Goal: Task Accomplishment & Management: Manage account settings

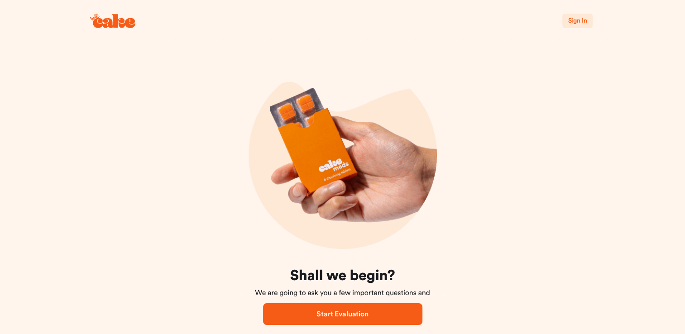
click at [573, 20] on span "Sign In" at bounding box center [577, 21] width 19 height 6
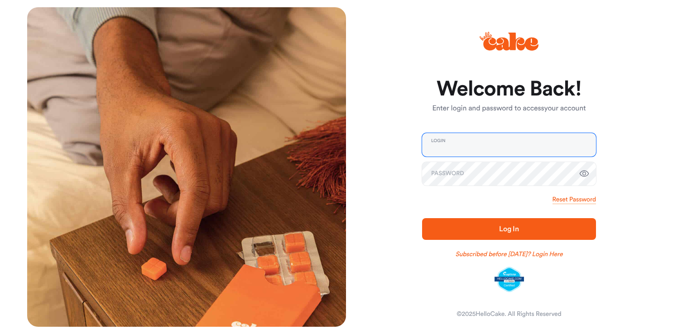
click at [466, 144] on input "email" at bounding box center [509, 145] width 174 height 24
type input "**********"
click at [484, 226] on span "Log In" at bounding box center [509, 229] width 145 height 11
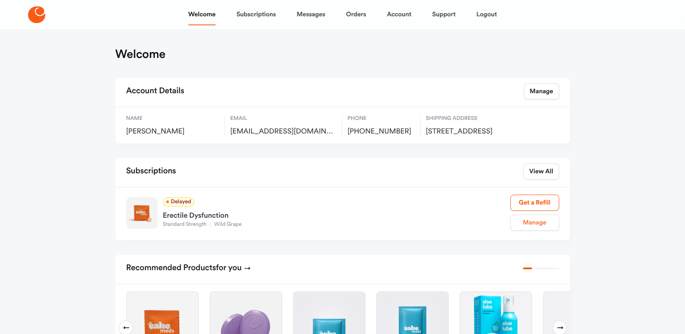
click at [533, 231] on link "Manage" at bounding box center [534, 223] width 49 height 16
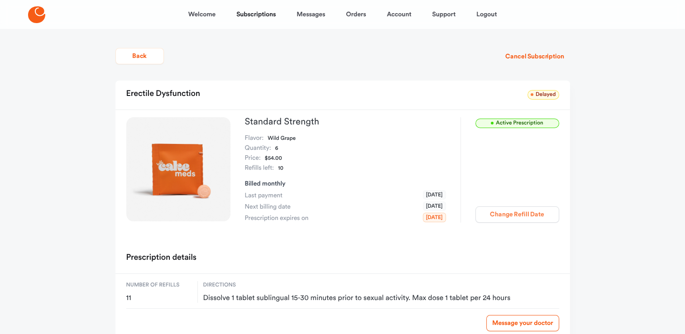
click at [509, 215] on button "Change Refill Date" at bounding box center [517, 214] width 84 height 16
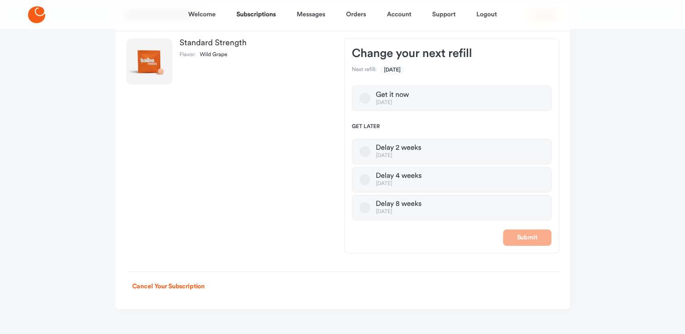
scroll to position [86, 0]
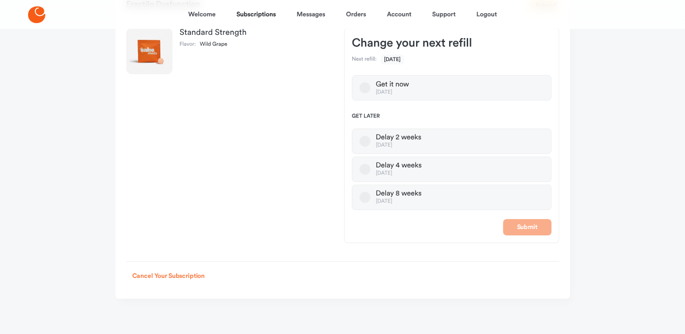
click at [180, 275] on button "Cancel Your Subscription" at bounding box center [168, 276] width 85 height 16
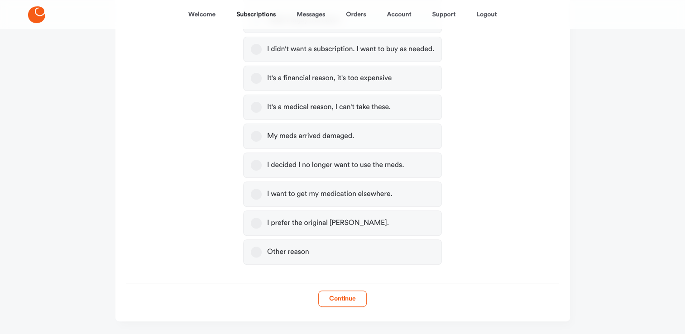
scroll to position [299, 0]
click at [255, 106] on button "It's a medical reason, I can't take these." at bounding box center [256, 106] width 11 height 11
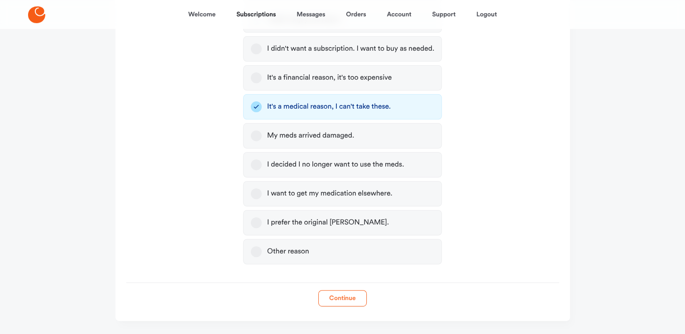
click at [346, 296] on button "Continue" at bounding box center [342, 298] width 48 height 16
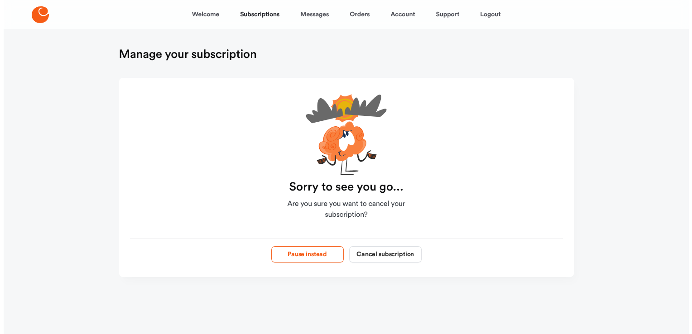
scroll to position [0, 0]
click at [389, 253] on button "Cancel subscription" at bounding box center [385, 254] width 72 height 16
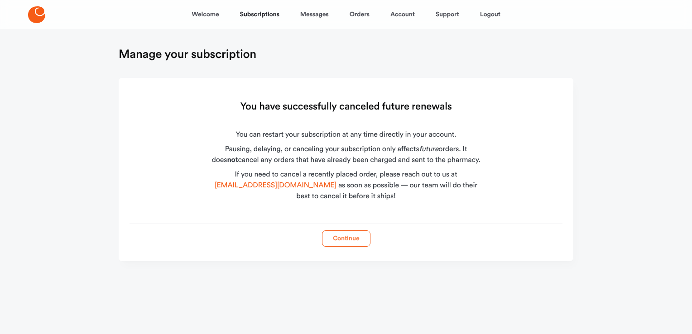
click at [346, 238] on button "Continue" at bounding box center [346, 238] width 48 height 16
